Goal: Complete application form

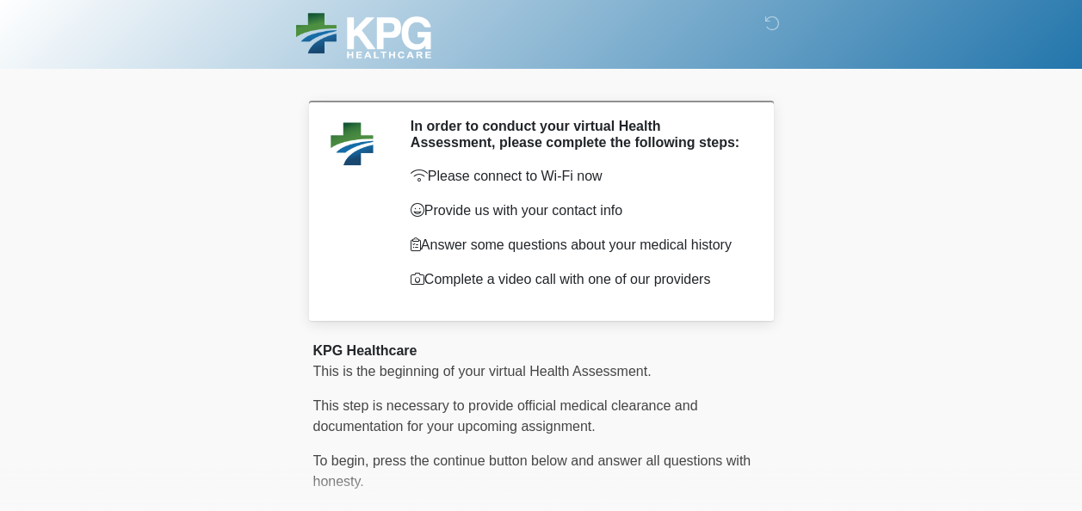
scroll to position [140, 0]
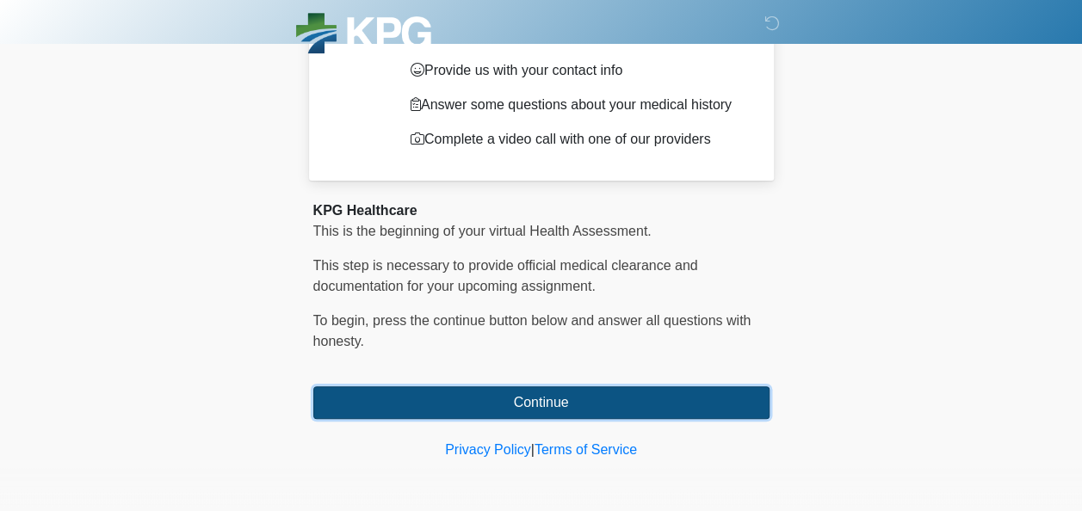
click at [604, 400] on button "Continue" at bounding box center [541, 403] width 456 height 33
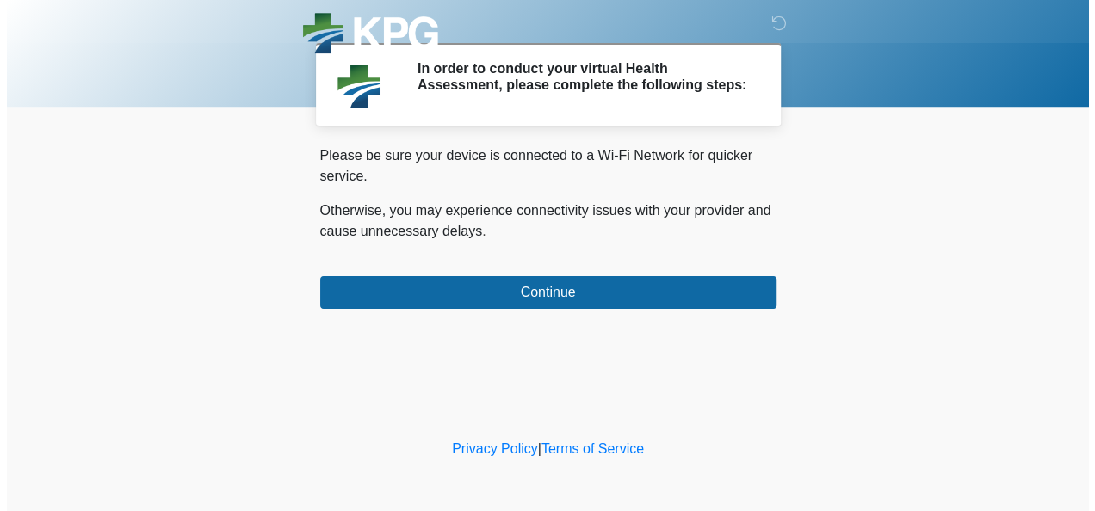
scroll to position [0, 0]
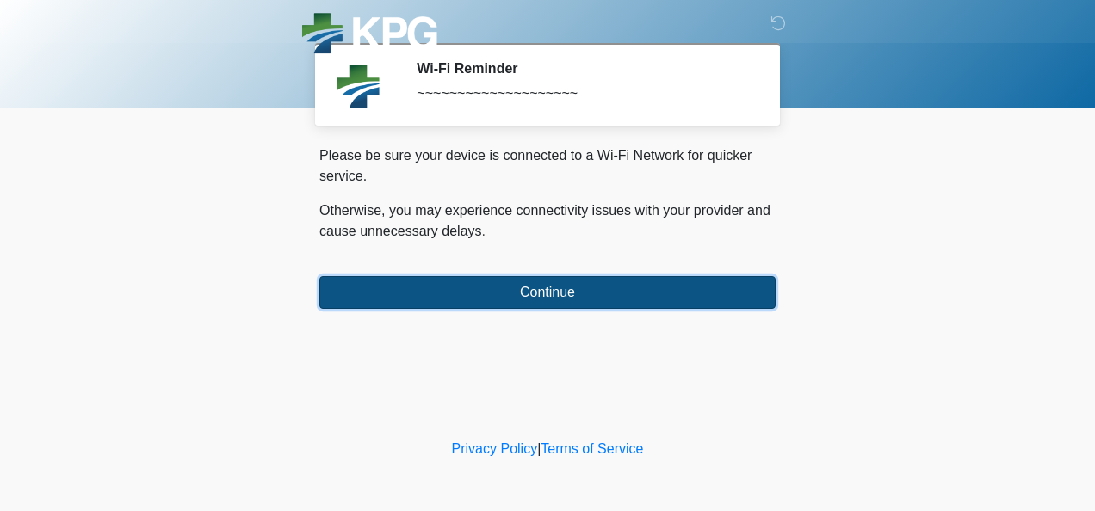
click at [551, 294] on button "Continue" at bounding box center [547, 292] width 456 height 33
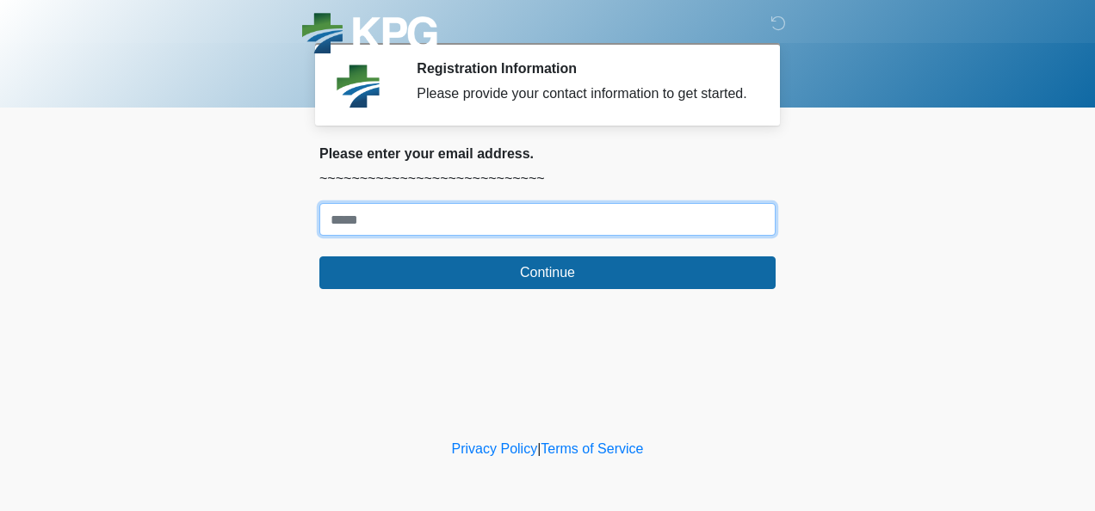
click at [455, 222] on input "Where should we email your response?" at bounding box center [547, 219] width 456 height 33
type input "**********"
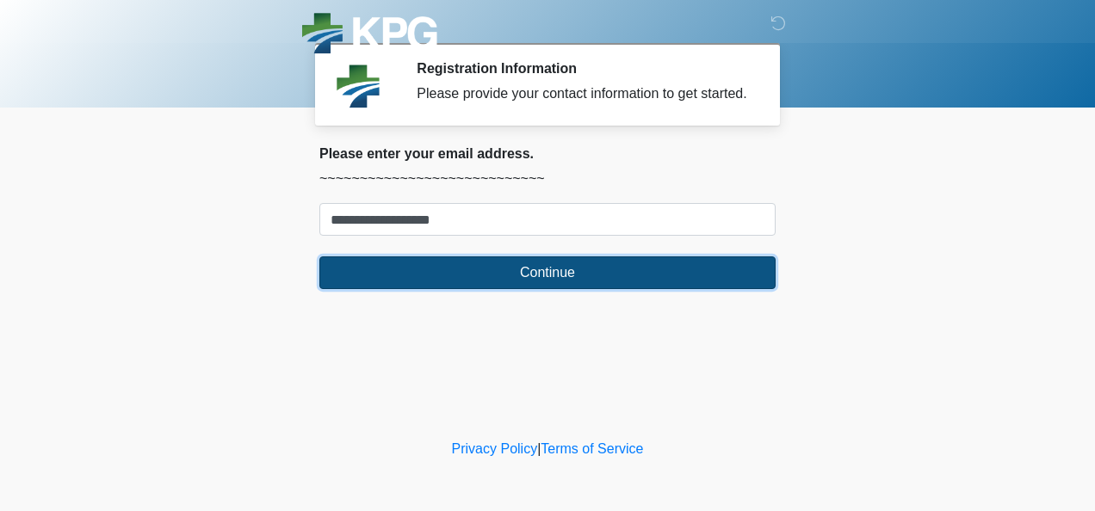
click at [485, 270] on button "Continue" at bounding box center [547, 273] width 456 height 33
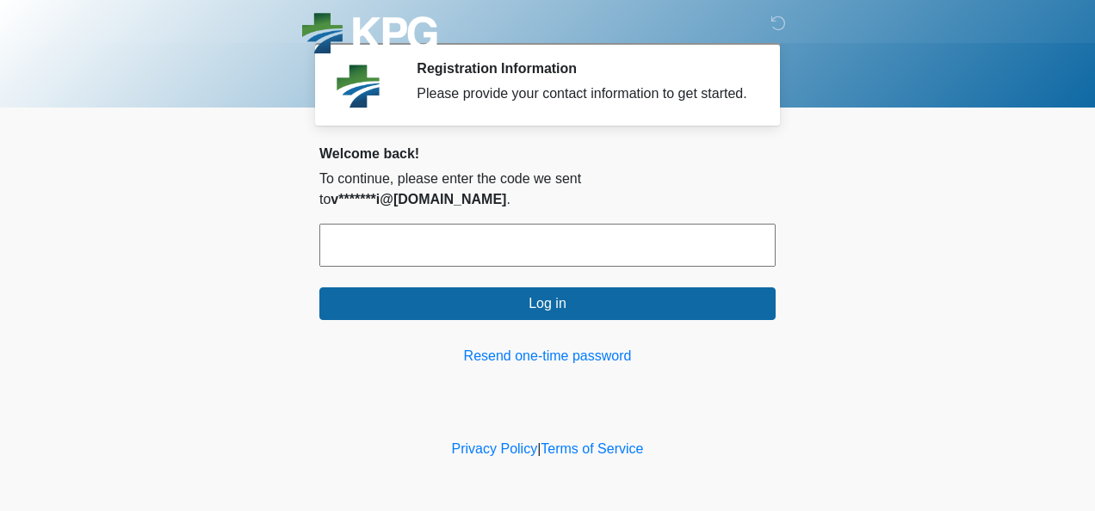
click at [378, 245] on input "text" at bounding box center [547, 245] width 456 height 43
type input "******"
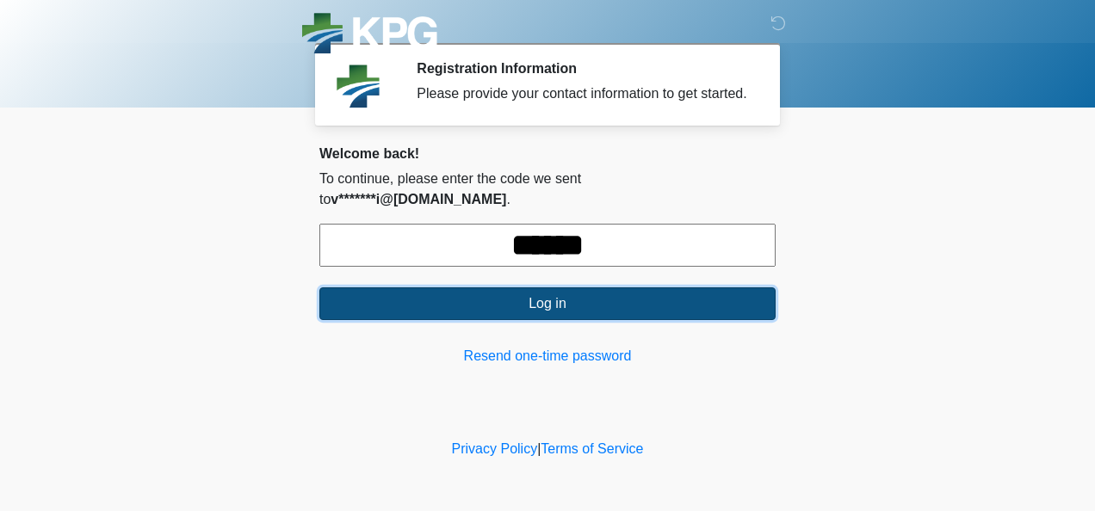
click at [492, 288] on button "Log in" at bounding box center [547, 304] width 456 height 33
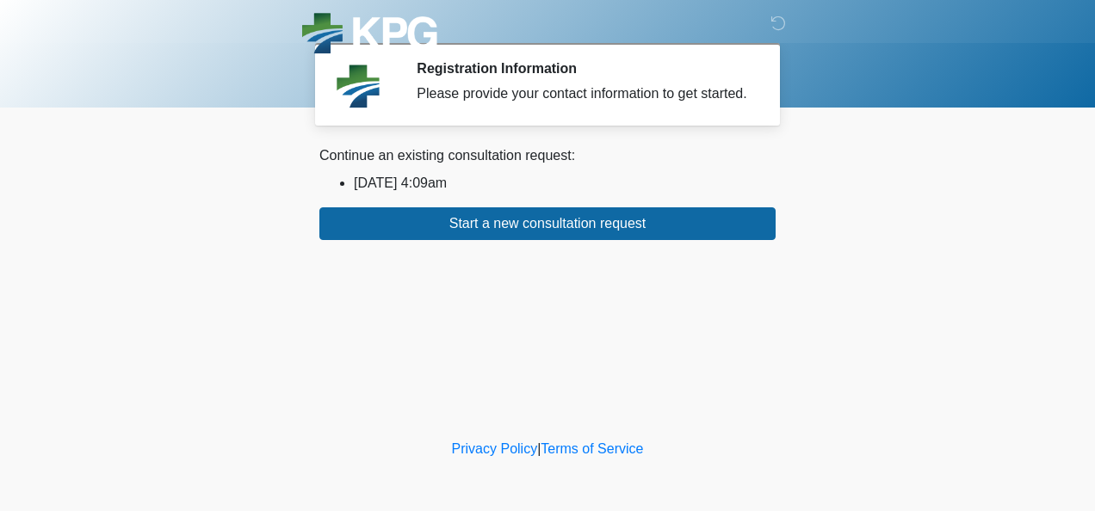
click at [463, 177] on li "[DATE] 4:09am" at bounding box center [565, 183] width 422 height 21
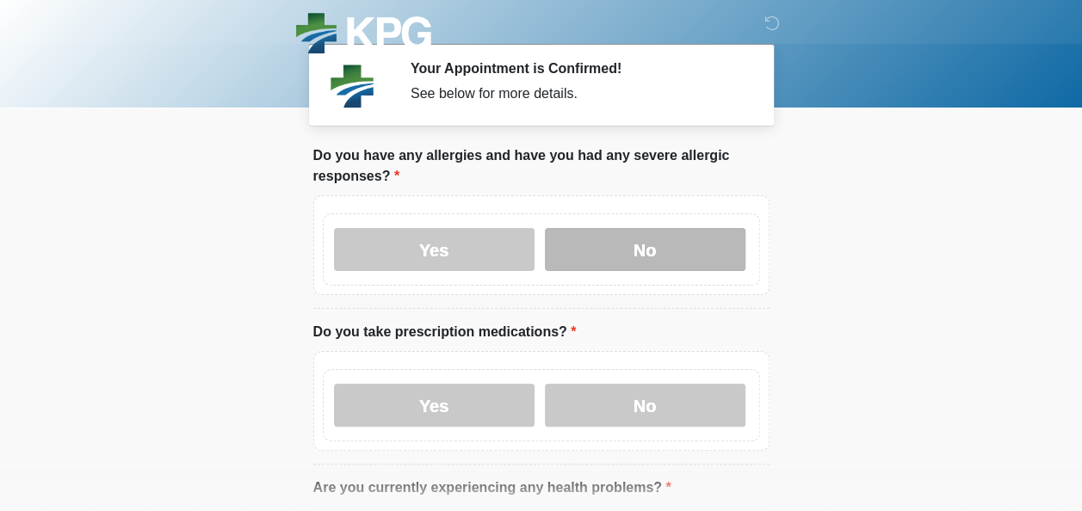
click at [620, 239] on label "No" at bounding box center [645, 249] width 201 height 43
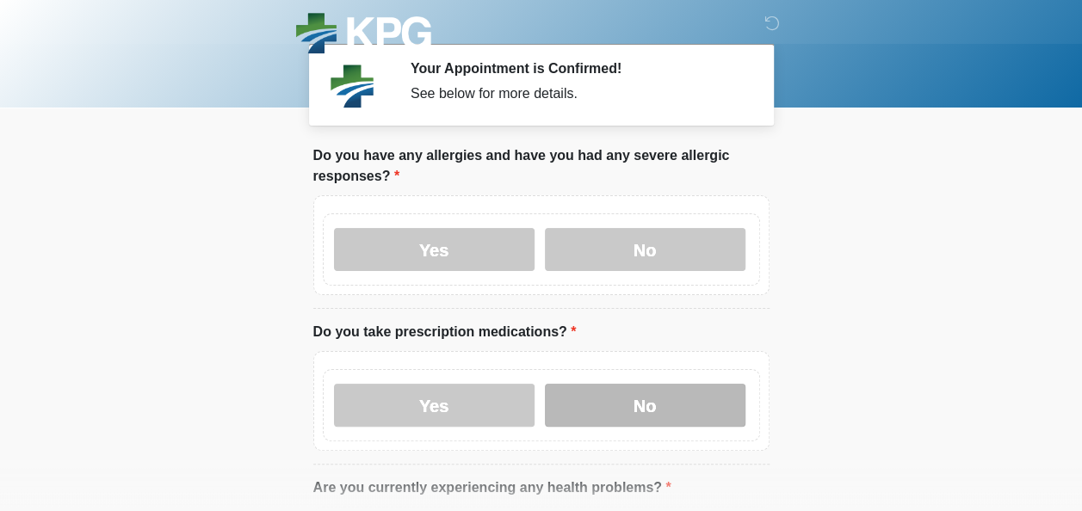
click at [637, 409] on label "No" at bounding box center [645, 405] width 201 height 43
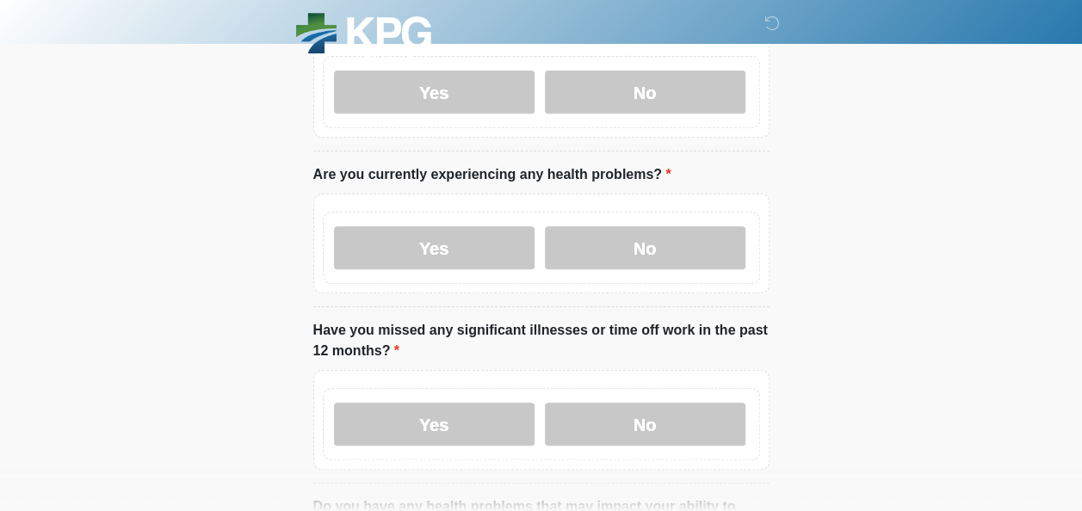
scroll to position [314, 0]
click at [662, 234] on label "No" at bounding box center [645, 247] width 201 height 43
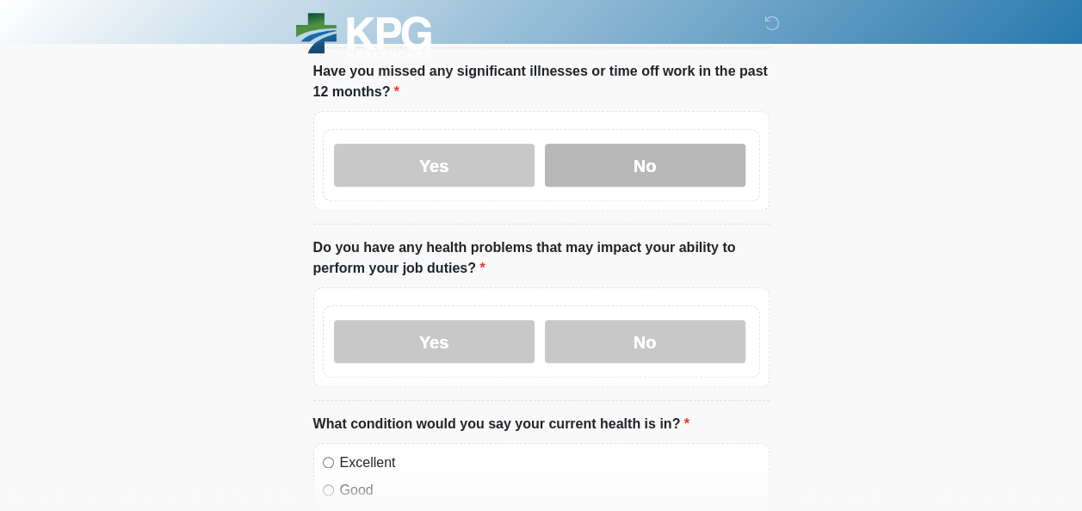
scroll to position [574, 0]
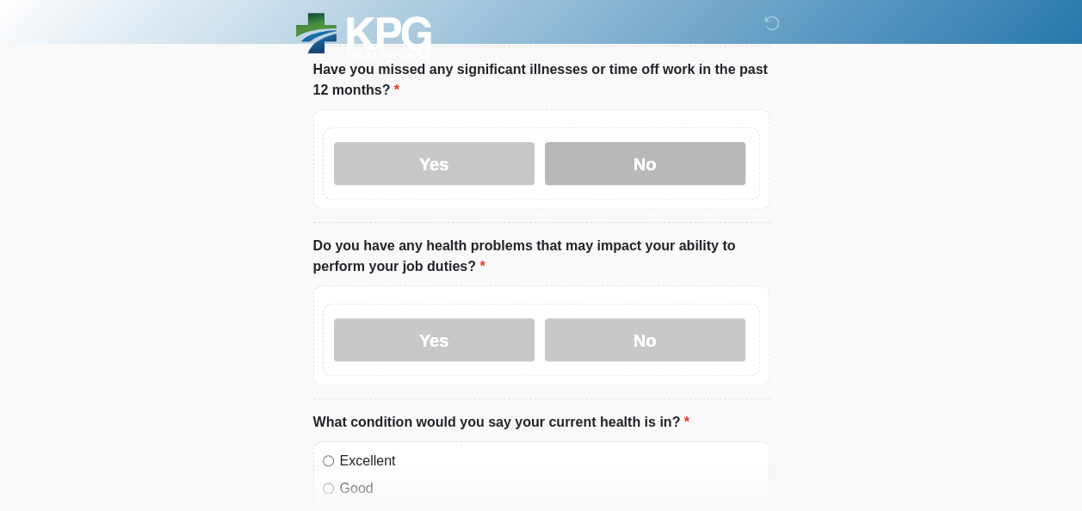
click at [629, 160] on label "No" at bounding box center [645, 163] width 201 height 43
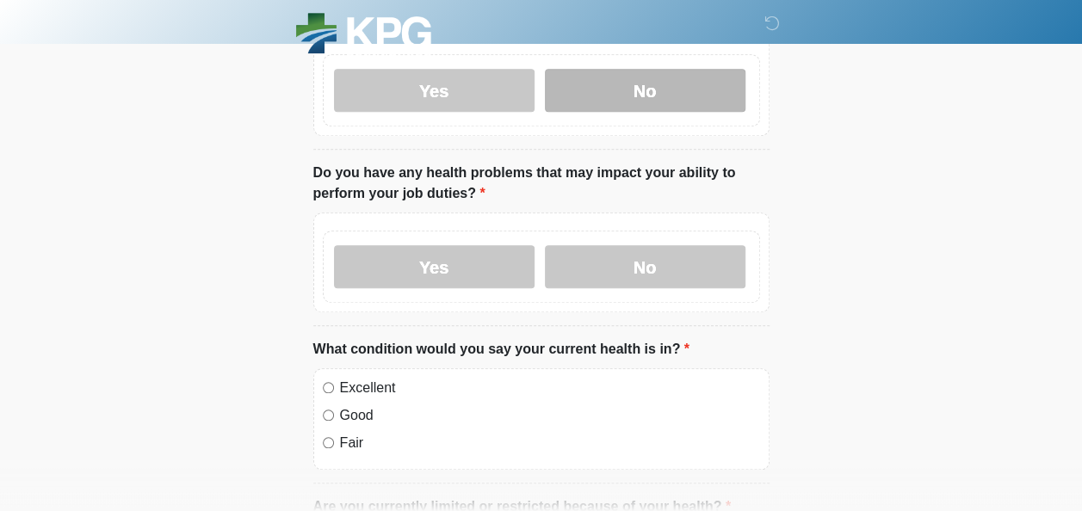
scroll to position [648, 0]
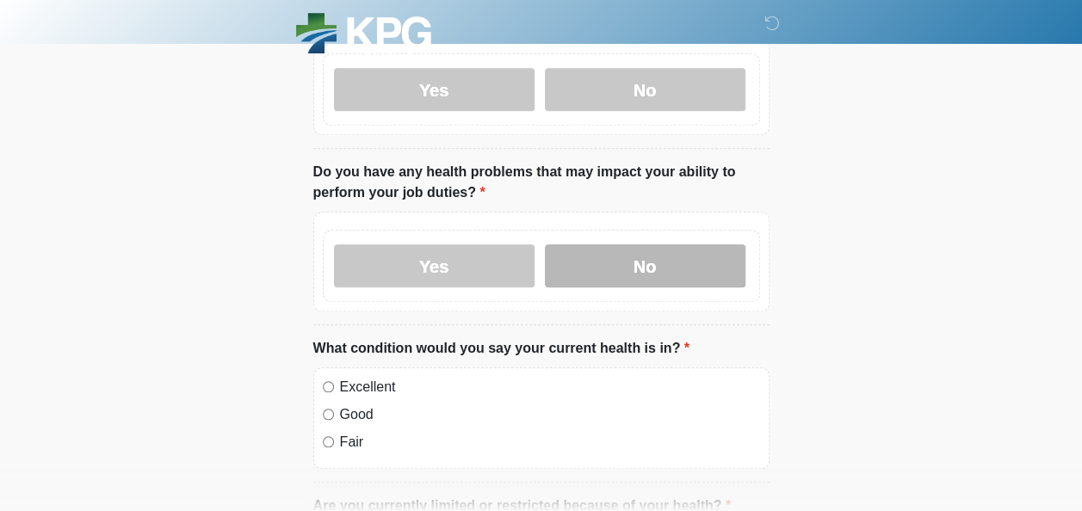
click at [648, 252] on label "No" at bounding box center [645, 266] width 201 height 43
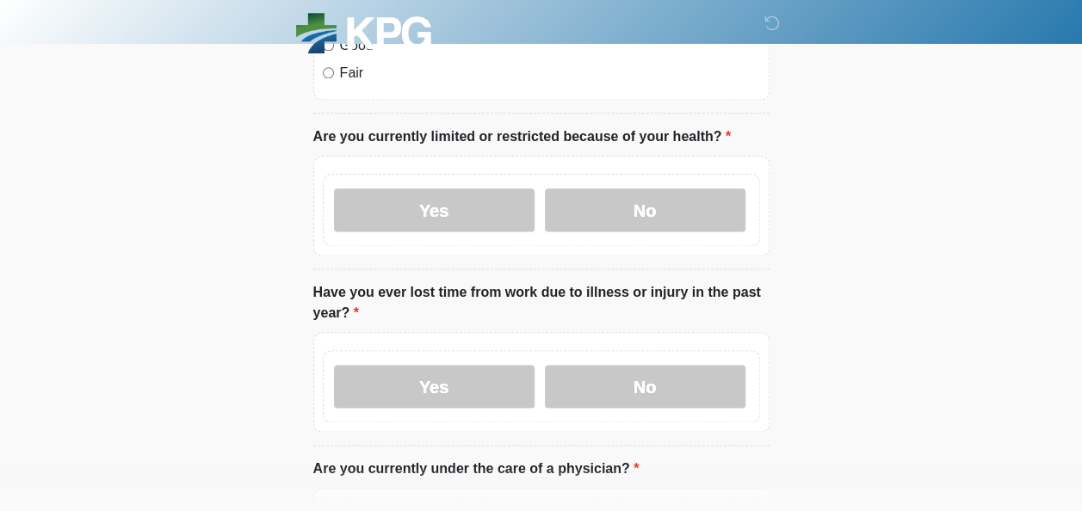
scroll to position [1019, 0]
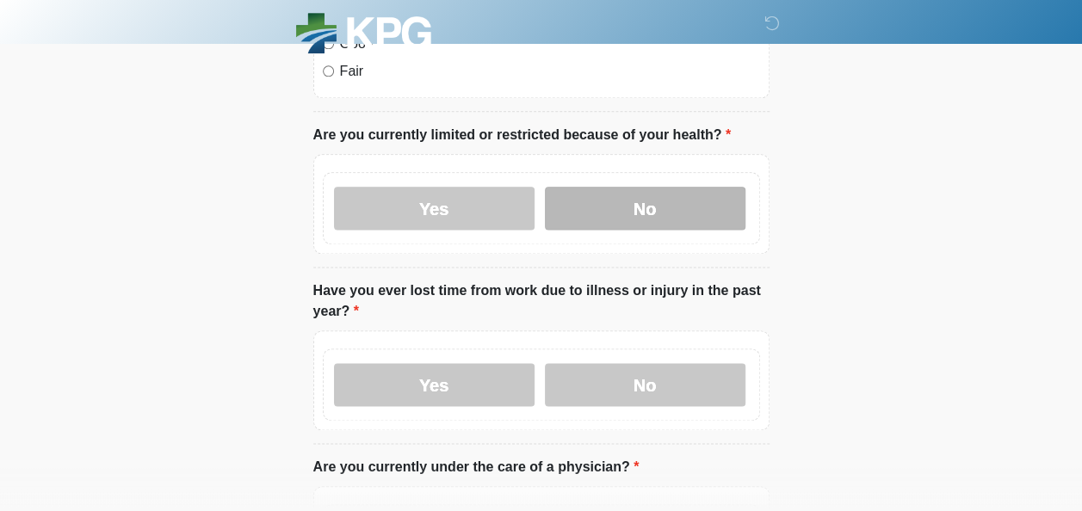
click at [615, 187] on label "No" at bounding box center [645, 208] width 201 height 43
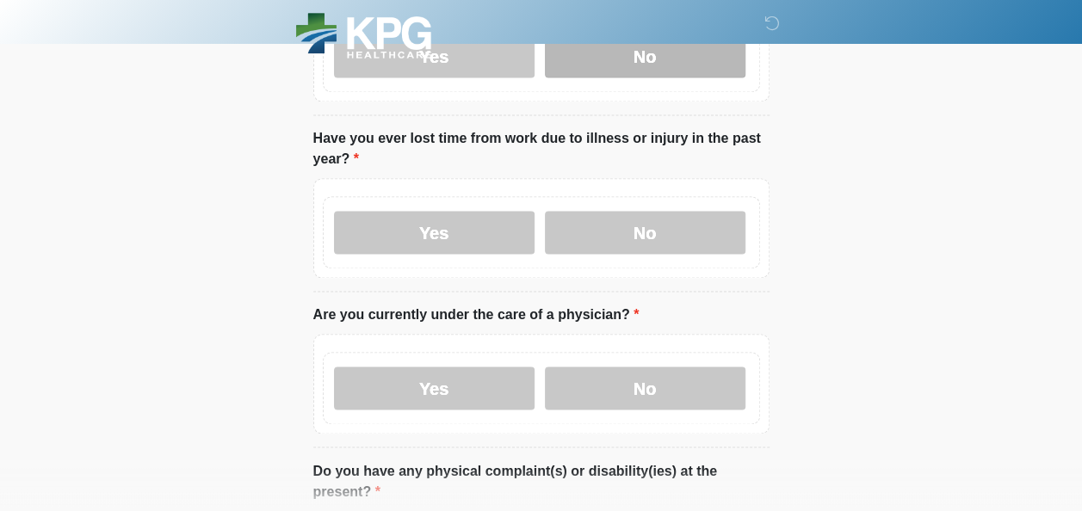
scroll to position [1173, 0]
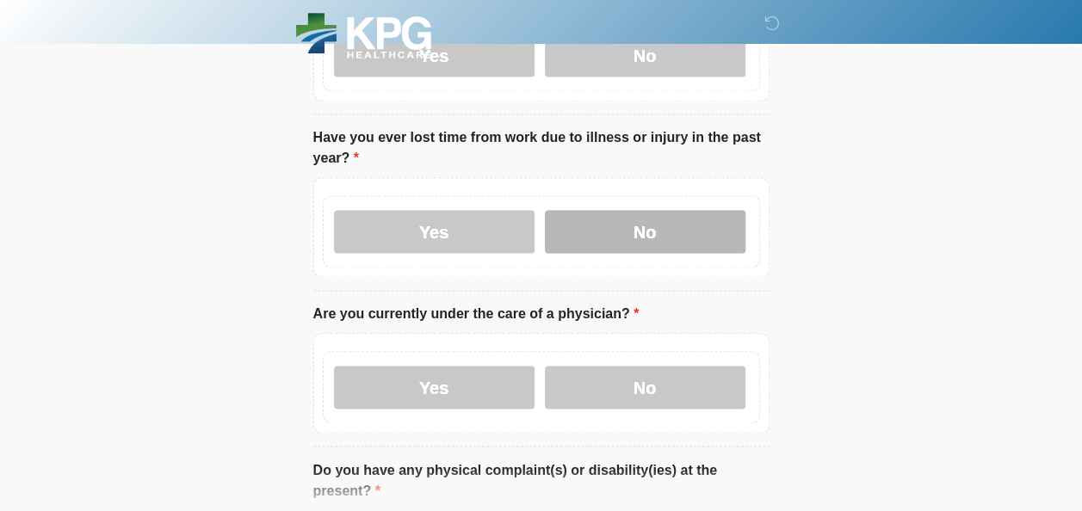
click at [666, 229] on label "No" at bounding box center [645, 231] width 201 height 43
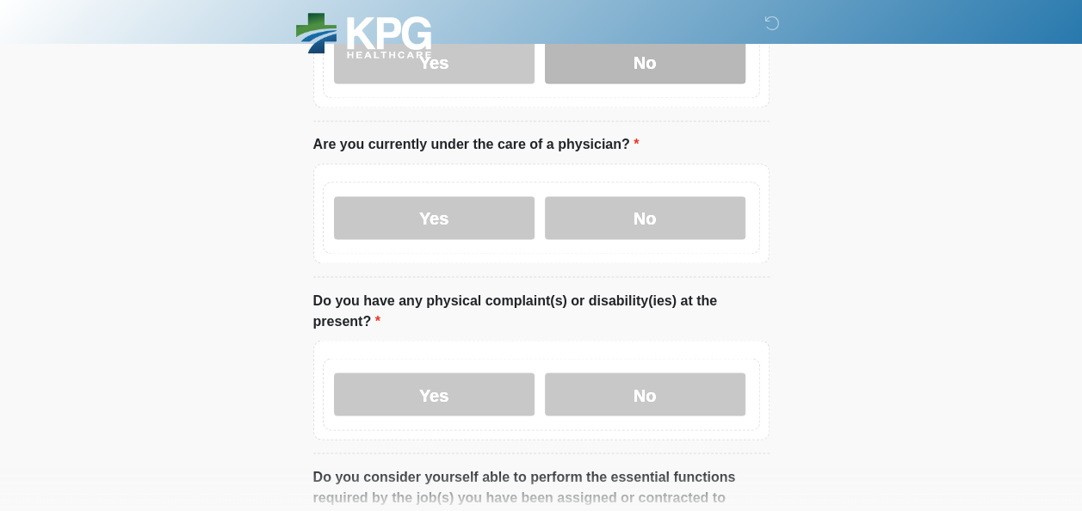
scroll to position [1356, 0]
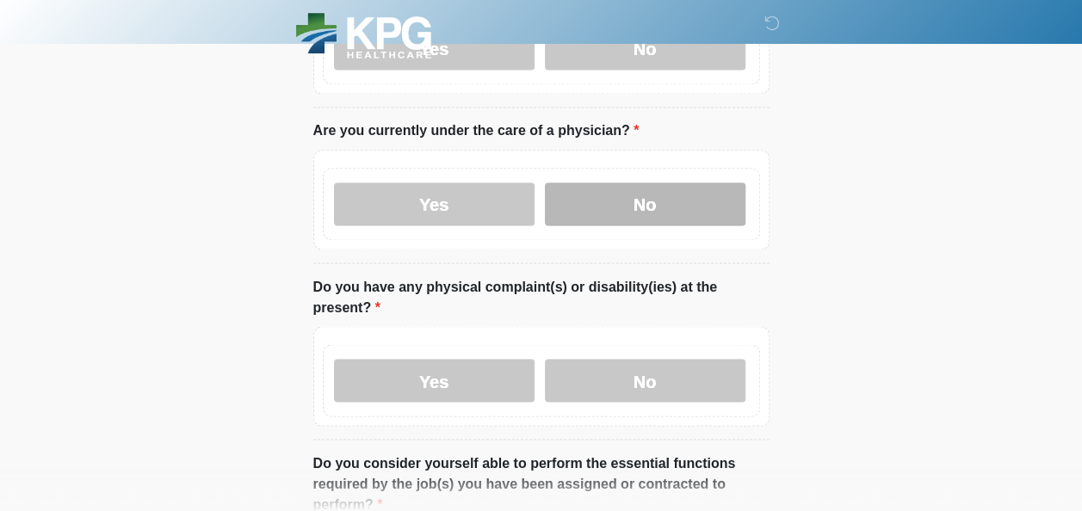
click at [610, 190] on label "No" at bounding box center [645, 204] width 201 height 43
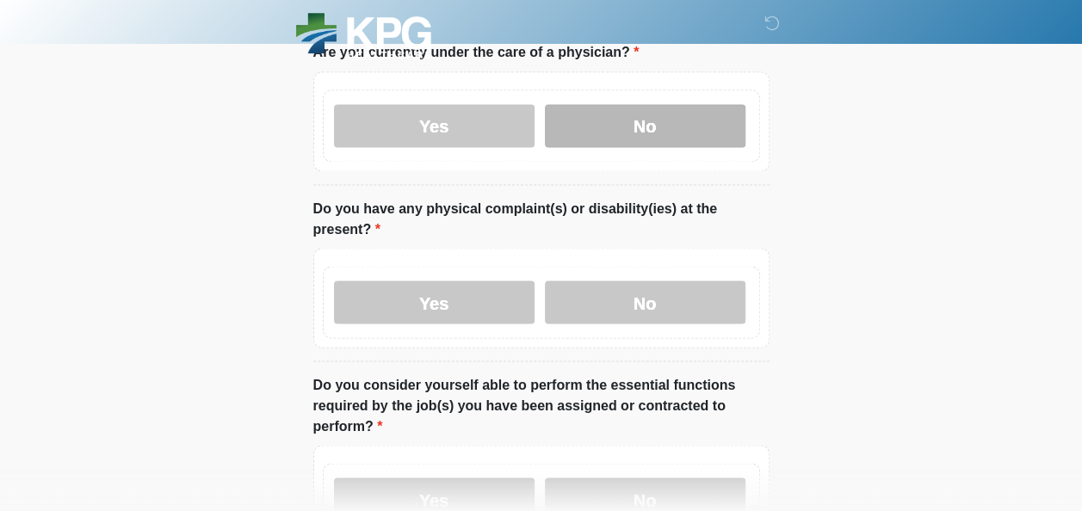
scroll to position [1437, 0]
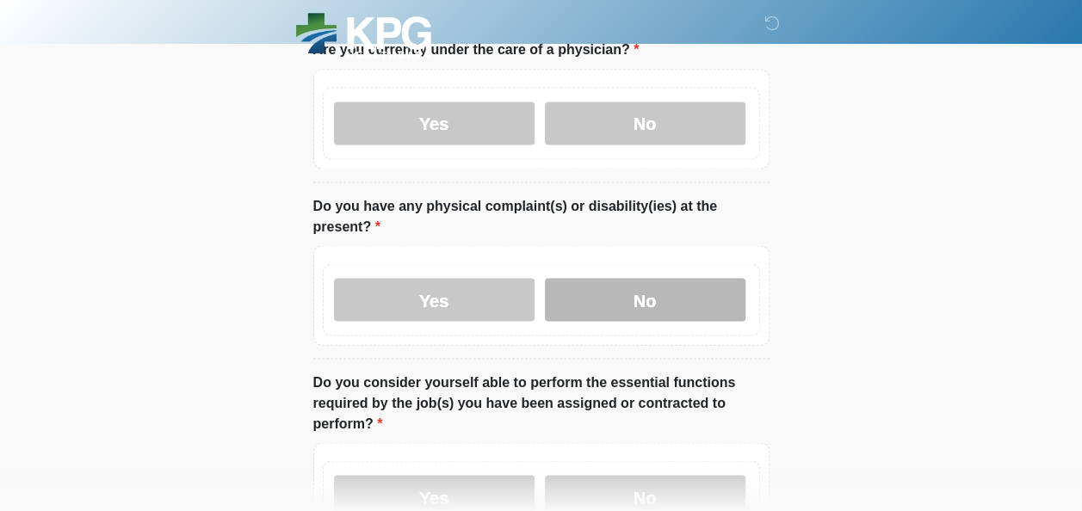
click at [631, 278] on label "No" at bounding box center [645, 299] width 201 height 43
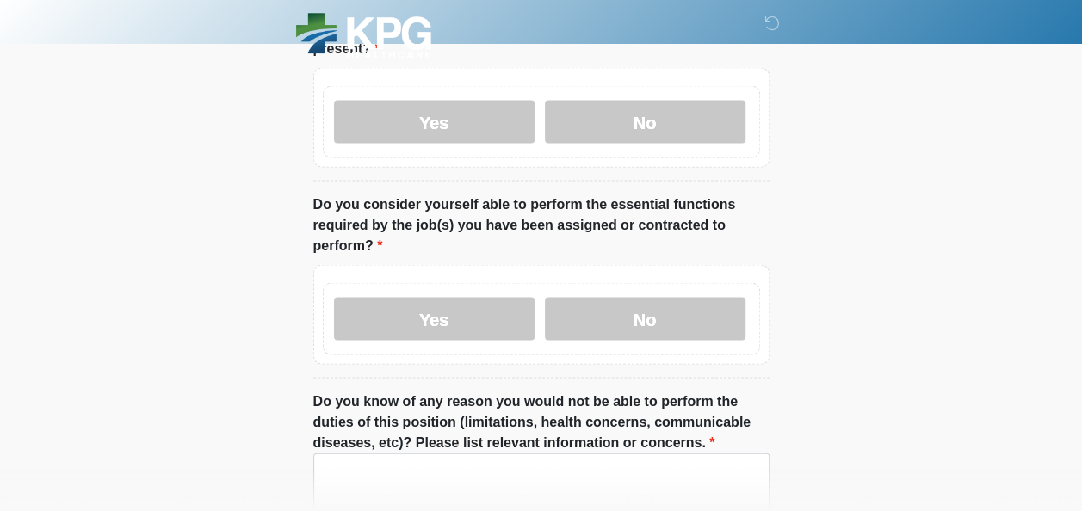
scroll to position [1616, 0]
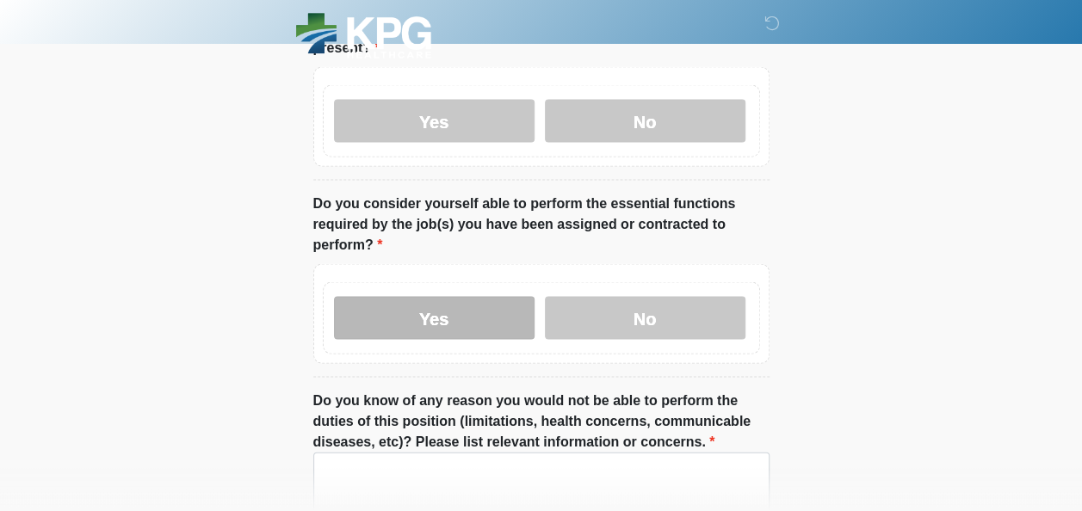
click at [465, 296] on label "Yes" at bounding box center [434, 317] width 201 height 43
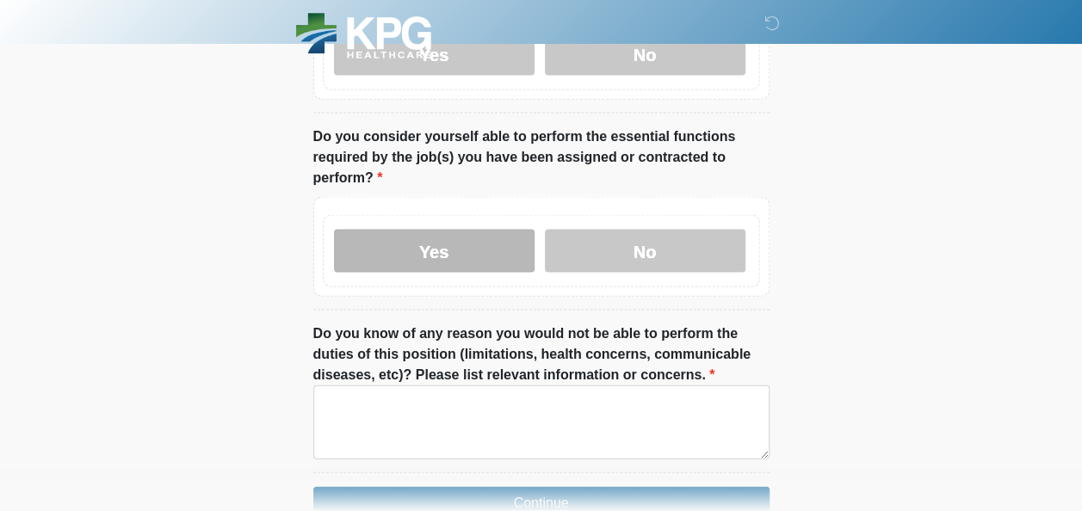
scroll to position [1746, 0]
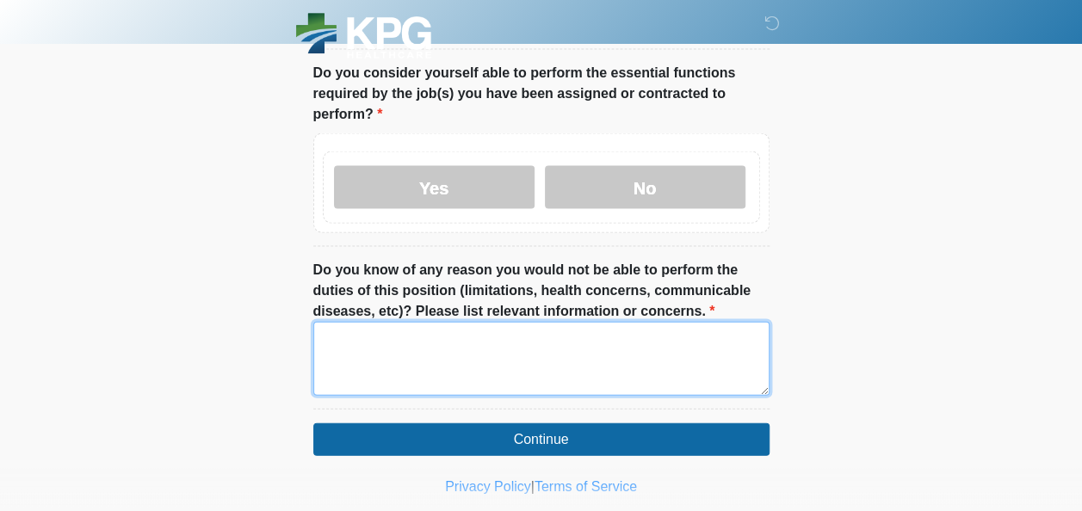
click at [354, 322] on textarea "Do you know of any reason you would not be able to perform the duties of this p…" at bounding box center [541, 359] width 456 height 74
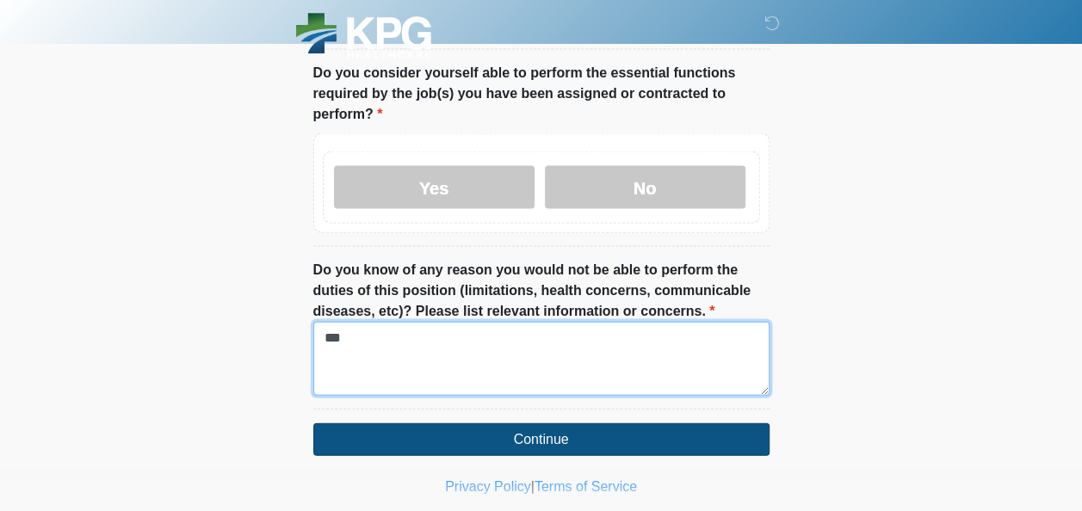
type textarea "***"
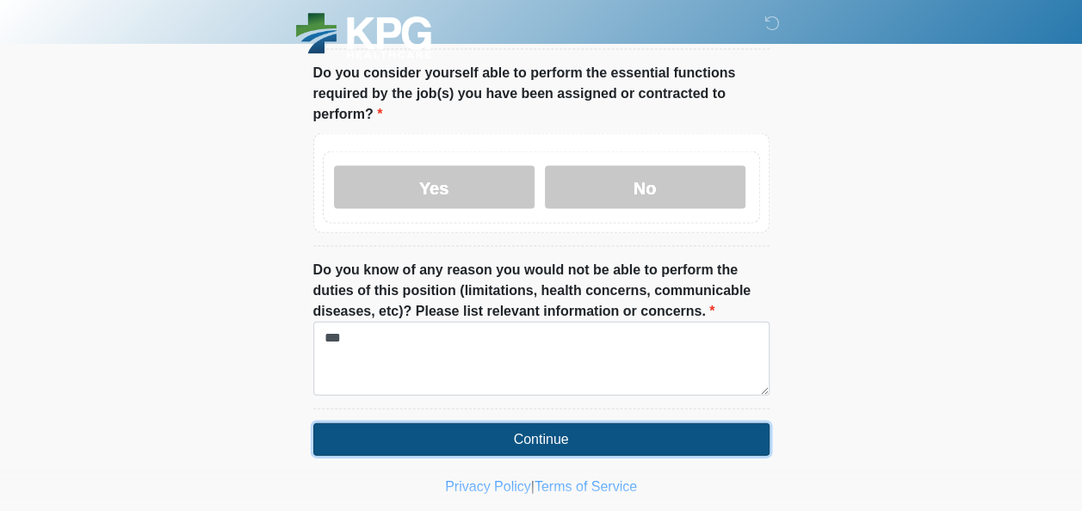
click at [482, 424] on button "Continue" at bounding box center [541, 440] width 456 height 33
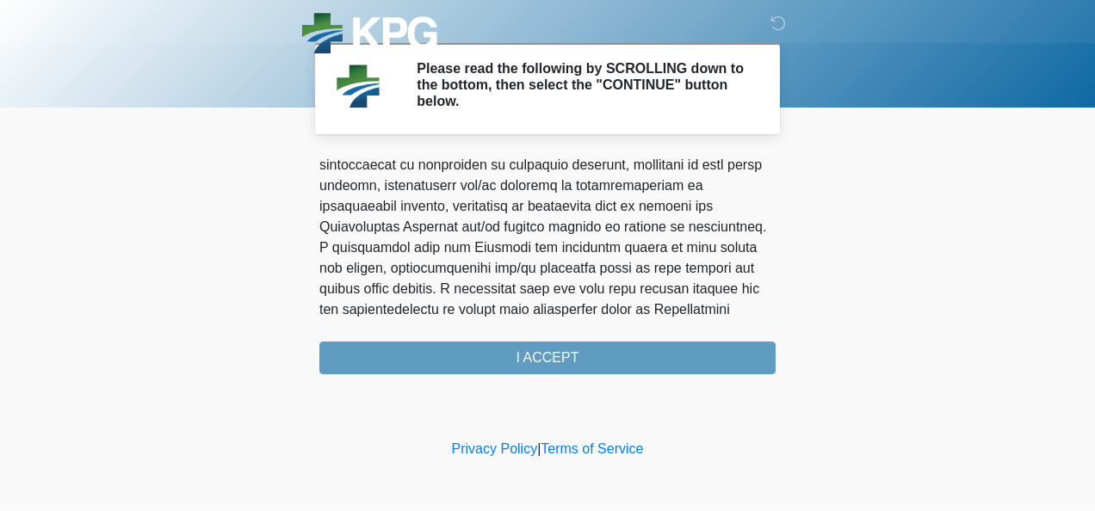
scroll to position [1245, 0]
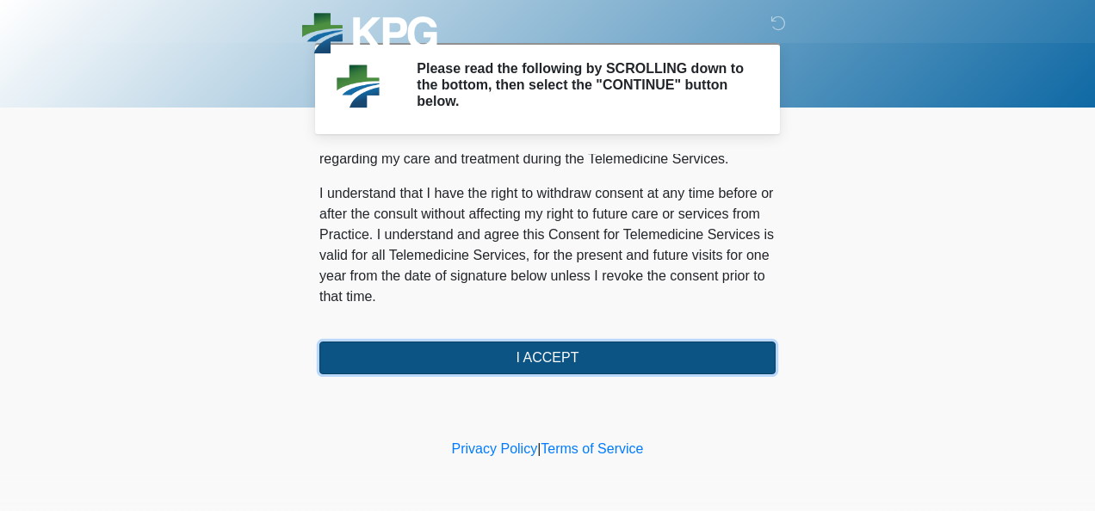
click at [610, 350] on button "I ACCEPT" at bounding box center [547, 358] width 456 height 33
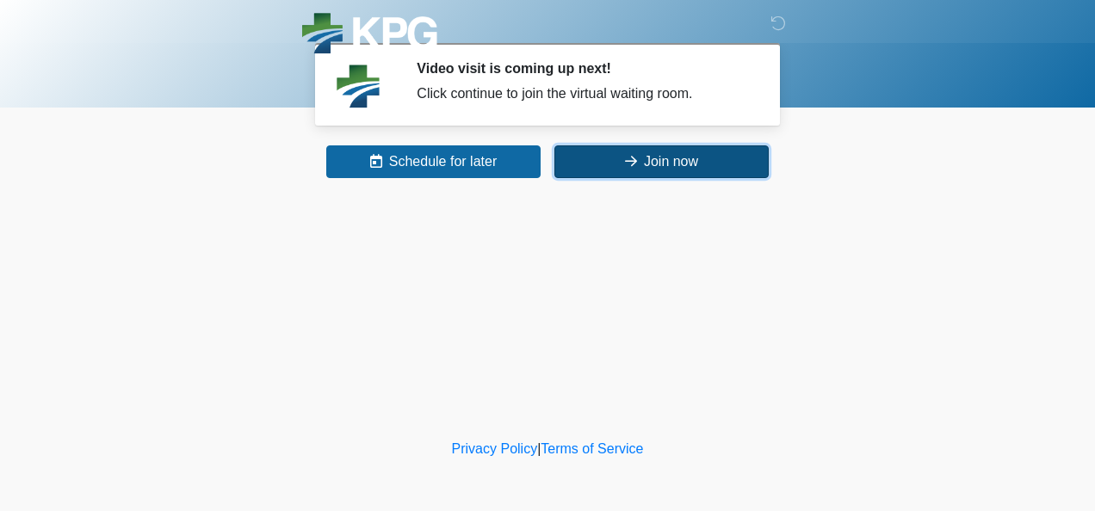
click at [644, 155] on button "Join now" at bounding box center [661, 161] width 214 height 33
